Goal: Information Seeking & Learning: Learn about a topic

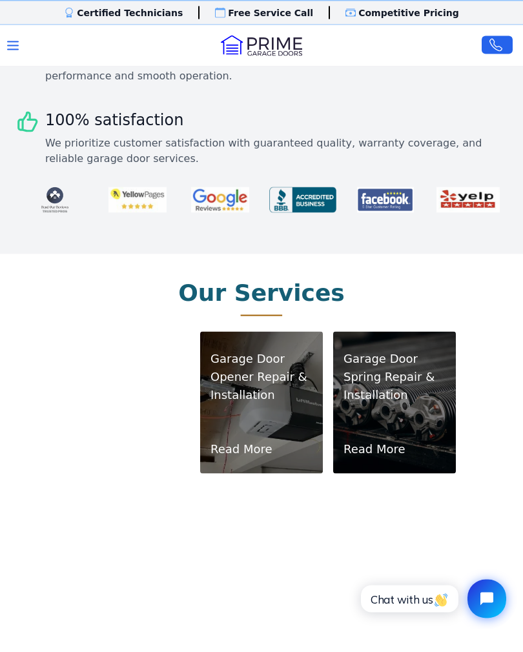
scroll to position [541, 0]
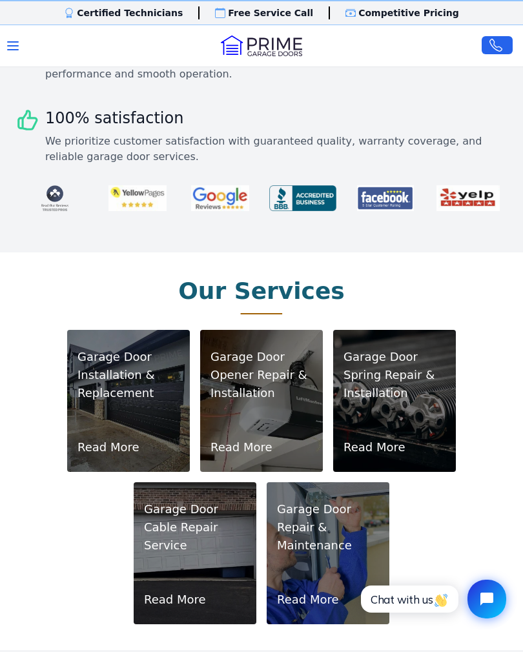
click at [405, 371] on p "Spring Repair & Installation" at bounding box center [394, 384] width 102 height 36
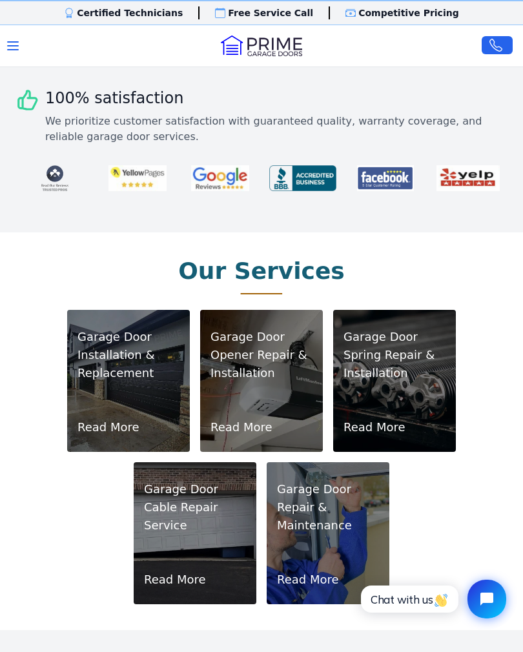
click at [95, 419] on link "Read More" at bounding box center [108, 427] width 62 height 18
click at [254, 352] on p "Opener Repair & Installation" at bounding box center [261, 364] width 102 height 36
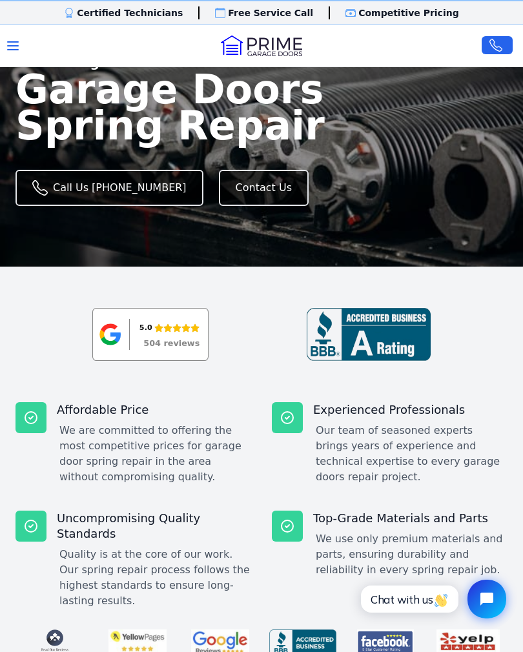
scroll to position [55, 0]
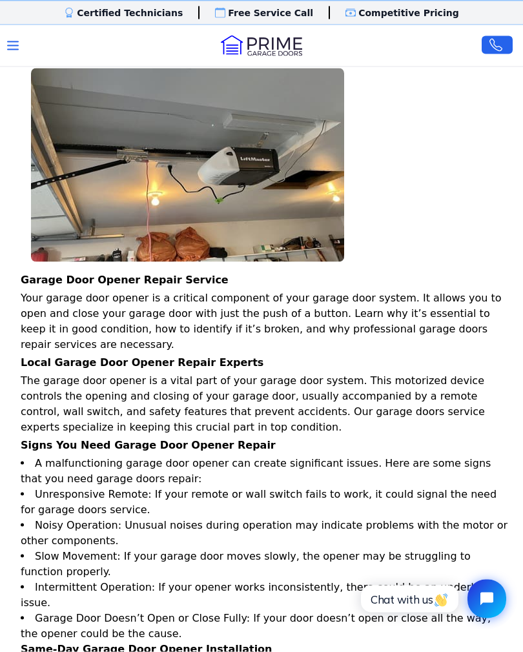
scroll to position [899, 0]
